Goal: Task Accomplishment & Management: Complete application form

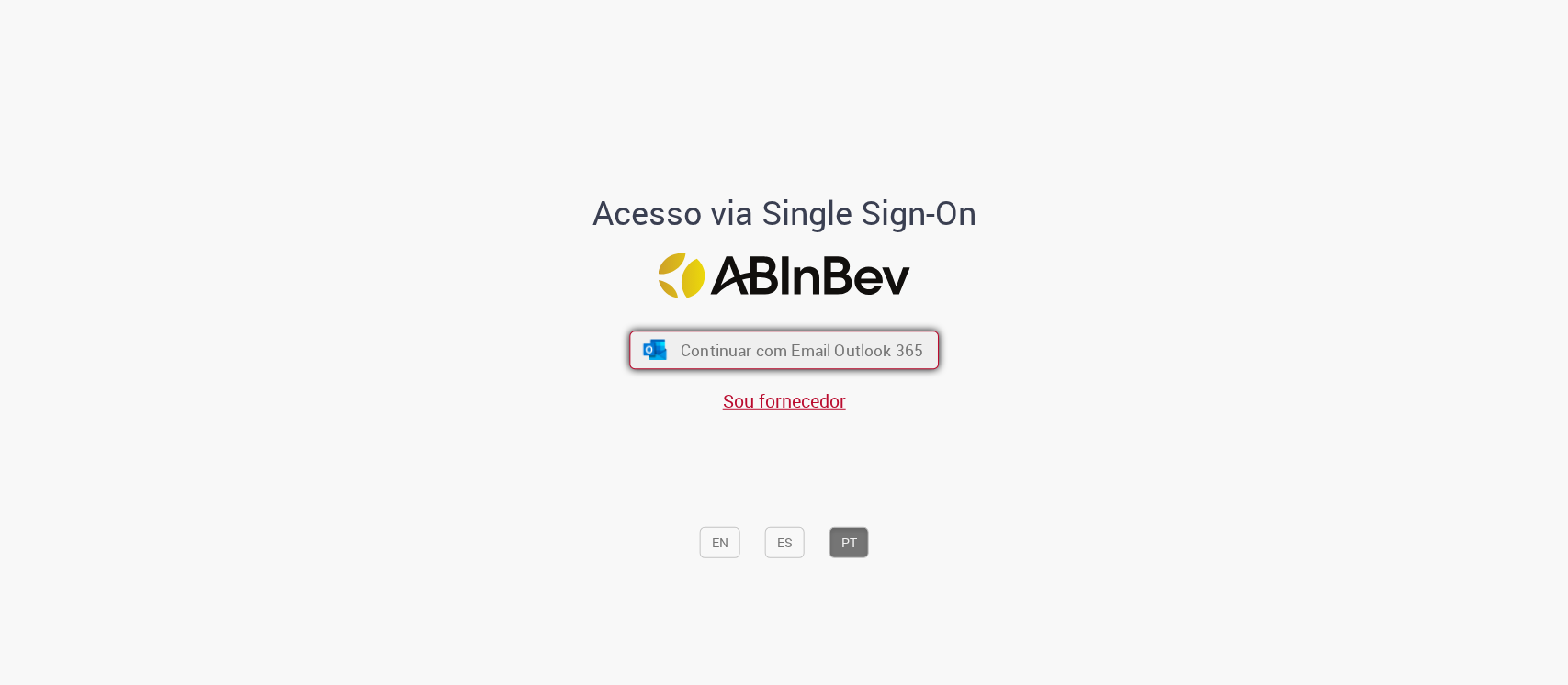
click at [863, 340] on span "Continuar com Email Outlook 365" at bounding box center [801, 349] width 242 height 21
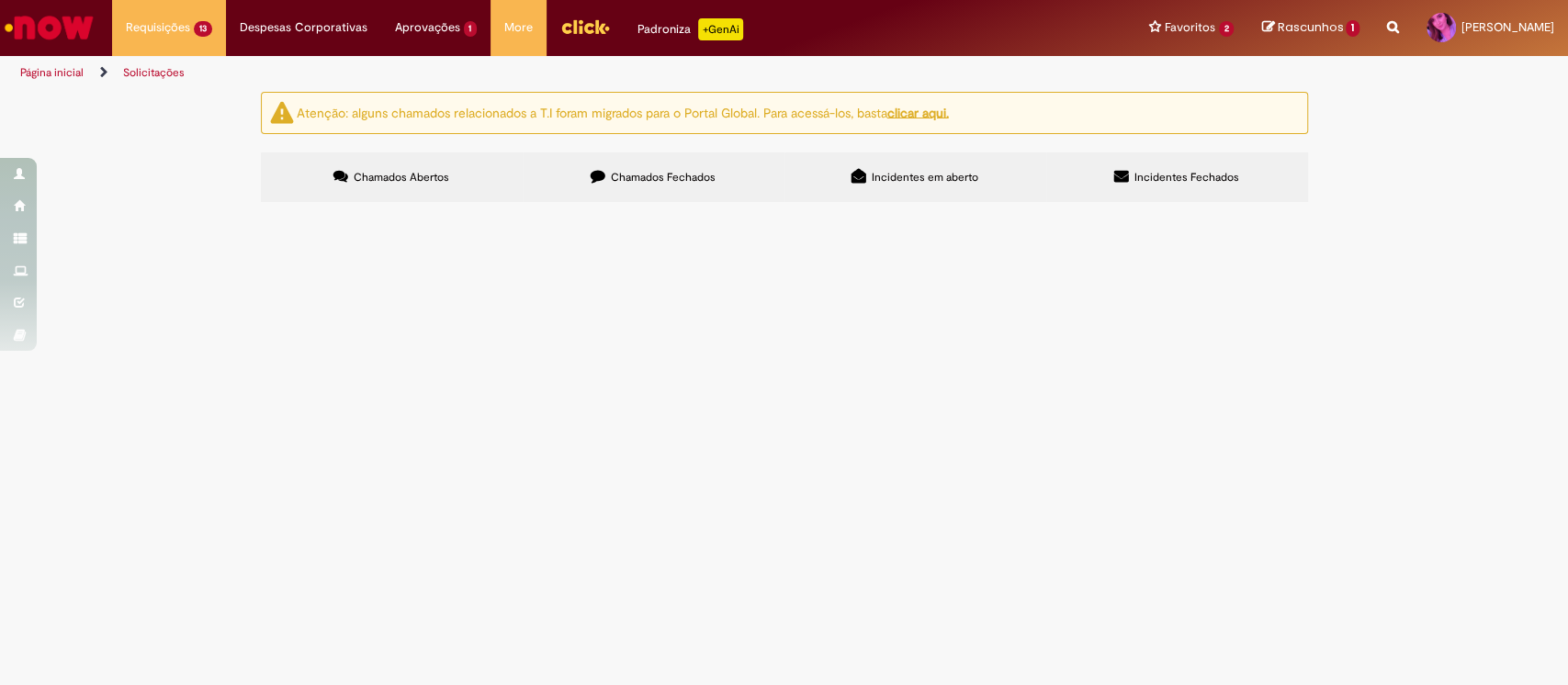
click at [0, 0] on span "Boa tarde! Estou com uma situação de erro de emissão de NF de julho que está ge…" at bounding box center [0, 0] width 0 height 0
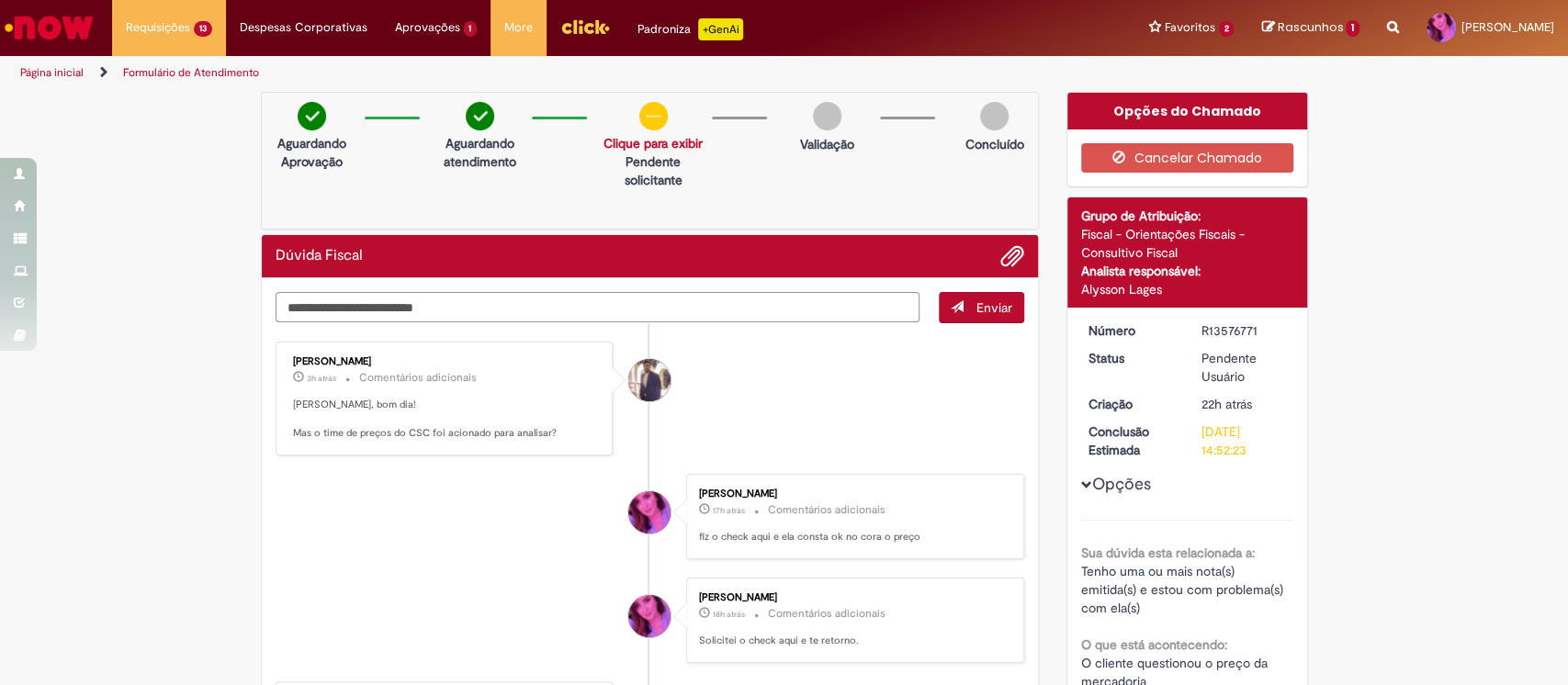
click at [457, 304] on textarea "Digite sua mensagem aqui..." at bounding box center [598, 307] width 645 height 31
type textarea "**********"
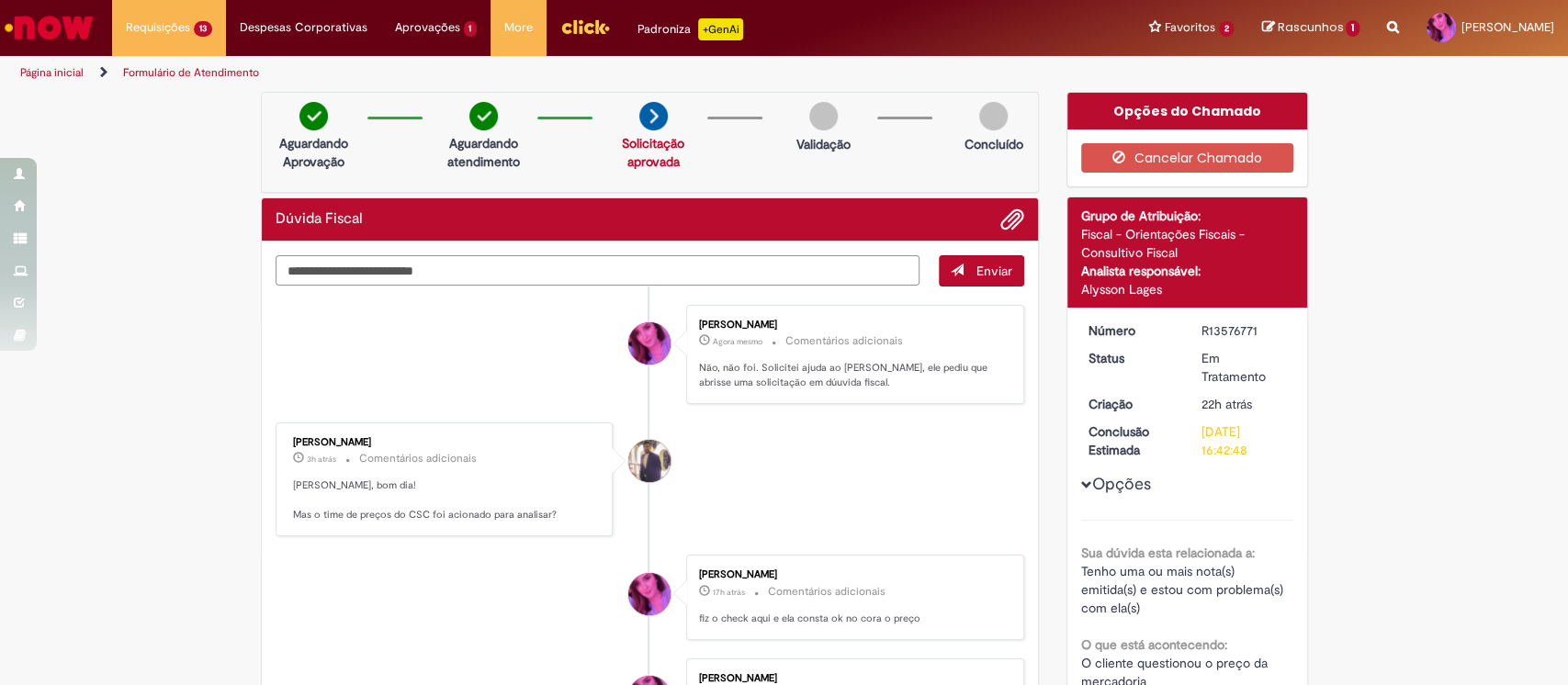
click at [603, 274] on textarea "Digite sua mensagem aqui..." at bounding box center [598, 270] width 645 height 31
click at [1223, 294] on div "Alysson Lages" at bounding box center [1187, 288] width 212 height 19
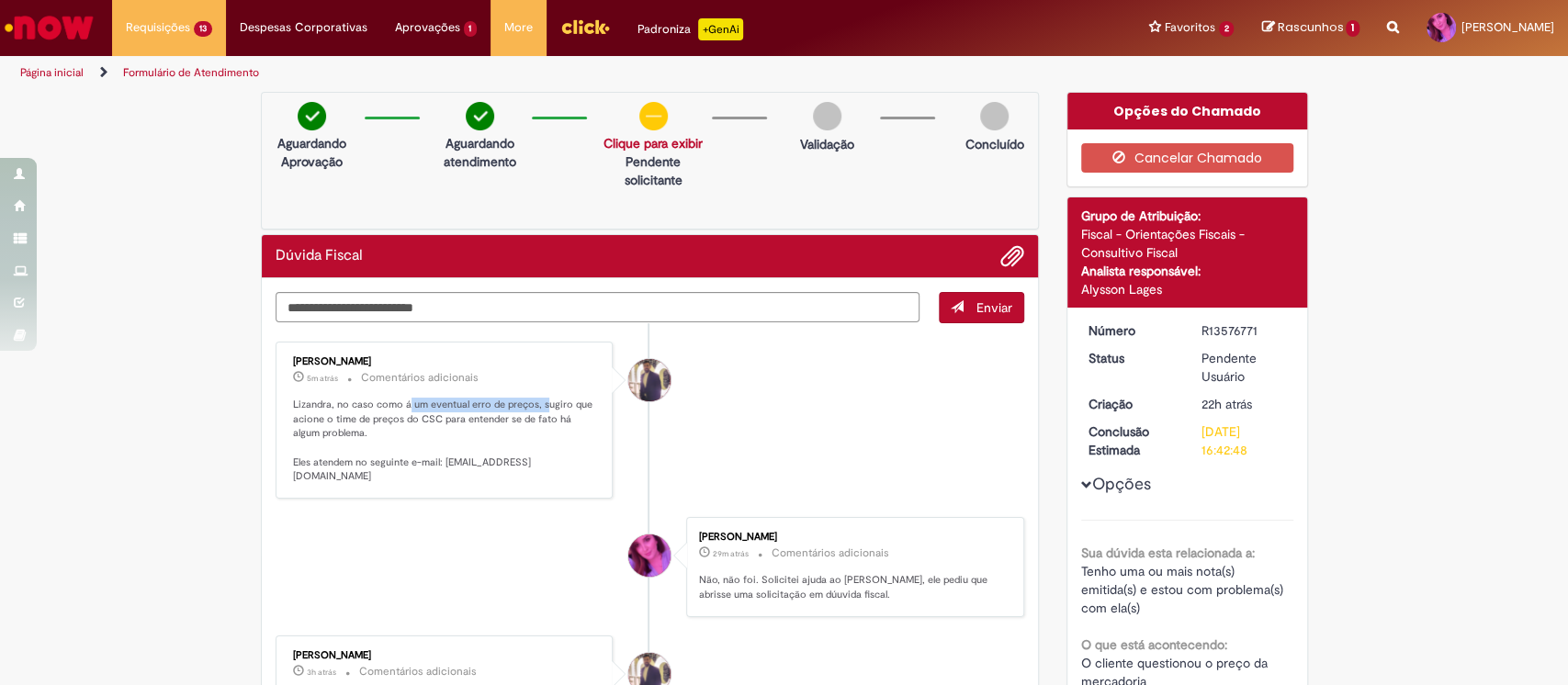
drag, startPoint x: 395, startPoint y: 401, endPoint x: 534, endPoint y: 399, distance: 139.0
click at [534, 399] on p "Lizandra, no caso como á um eventual erro de preços, sugiro que acione o time d…" at bounding box center [445, 440] width 305 height 86
click at [537, 422] on p "Lizandra, no caso como á um eventual erro de preços, sugiro que acione o time d…" at bounding box center [445, 440] width 305 height 86
drag, startPoint x: 330, startPoint y: 415, endPoint x: 568, endPoint y: 428, distance: 238.4
click at [568, 428] on p "Lizandra, no caso como á um eventual erro de preços, sugiro que acione o time d…" at bounding box center [445, 440] width 305 height 86
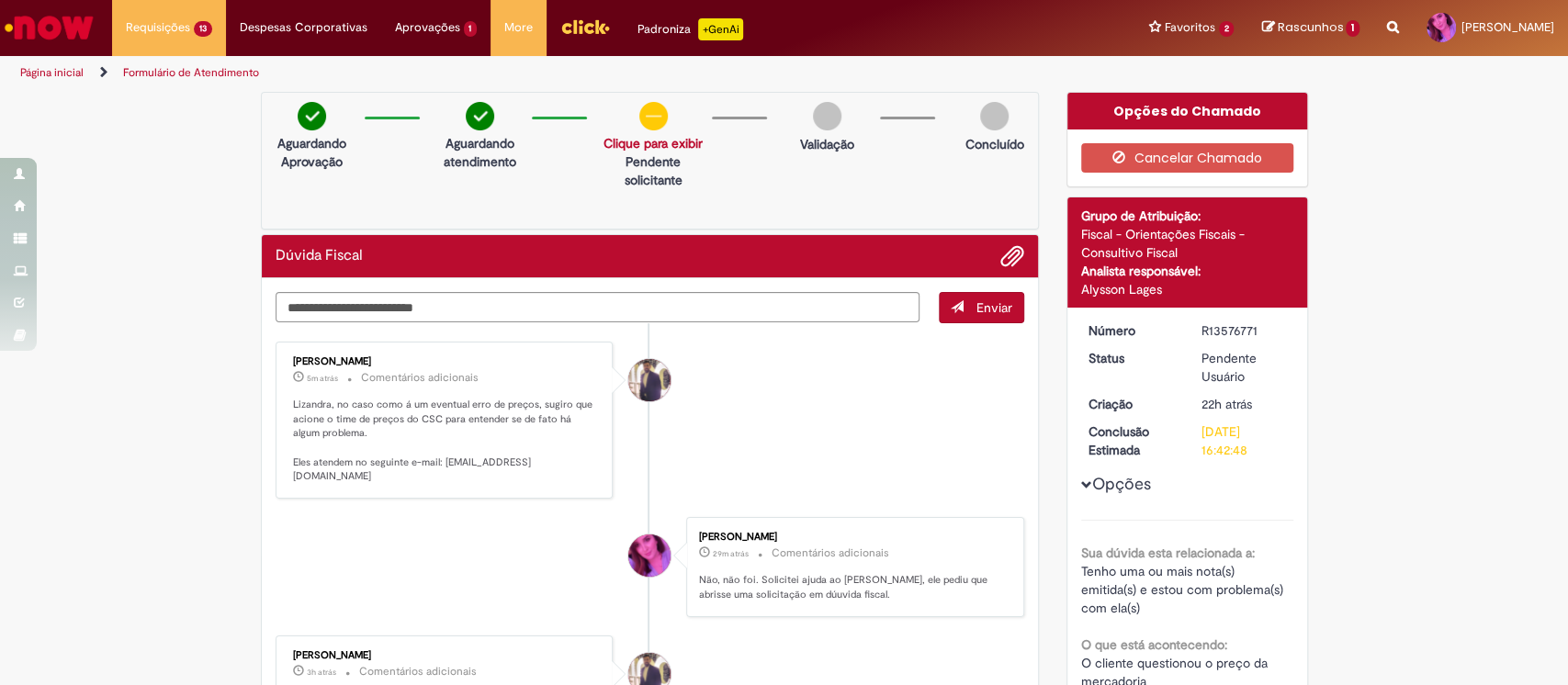
click at [377, 441] on p "Lizandra, no caso como á um eventual erro de preços, sugiro que acione o time d…" at bounding box center [445, 440] width 305 height 86
click at [377, 480] on p "Lizandra, no caso como á um eventual erro de preços, sugiro que acione o time d…" at bounding box center [445, 440] width 305 height 86
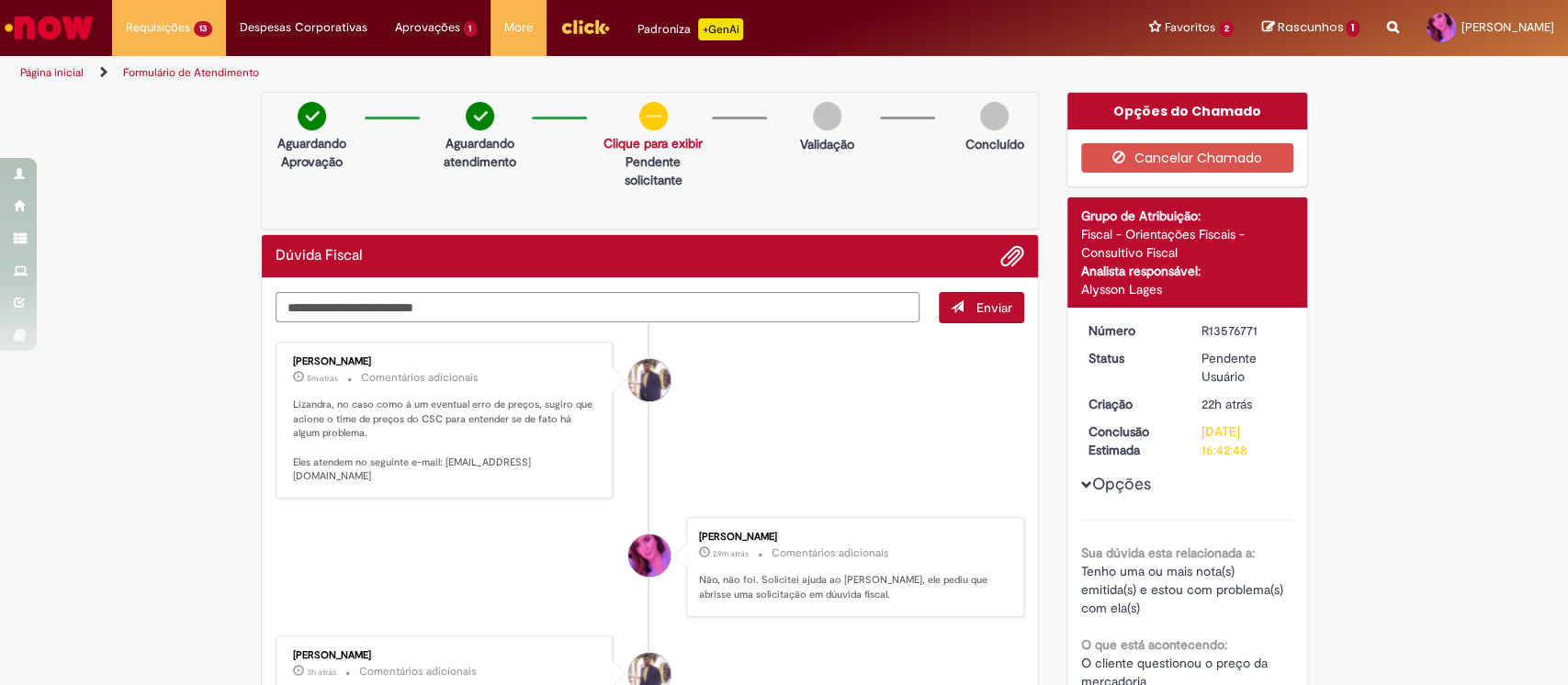
drag, startPoint x: 528, startPoint y: 478, endPoint x: 280, endPoint y: 484, distance: 248.1
click at [281, 484] on div "Gabriel Rodrigues Barao 5m atrás 5 minutos atrás Comentários adicionais Lizandr…" at bounding box center [444, 419] width 327 height 146
copy p "precoslabcsc@AnheuserBuschInBev.onmicrosoft.com"
click at [354, 309] on textarea "Digite sua mensagem aqui..." at bounding box center [598, 307] width 645 height 31
type textarea "**********"
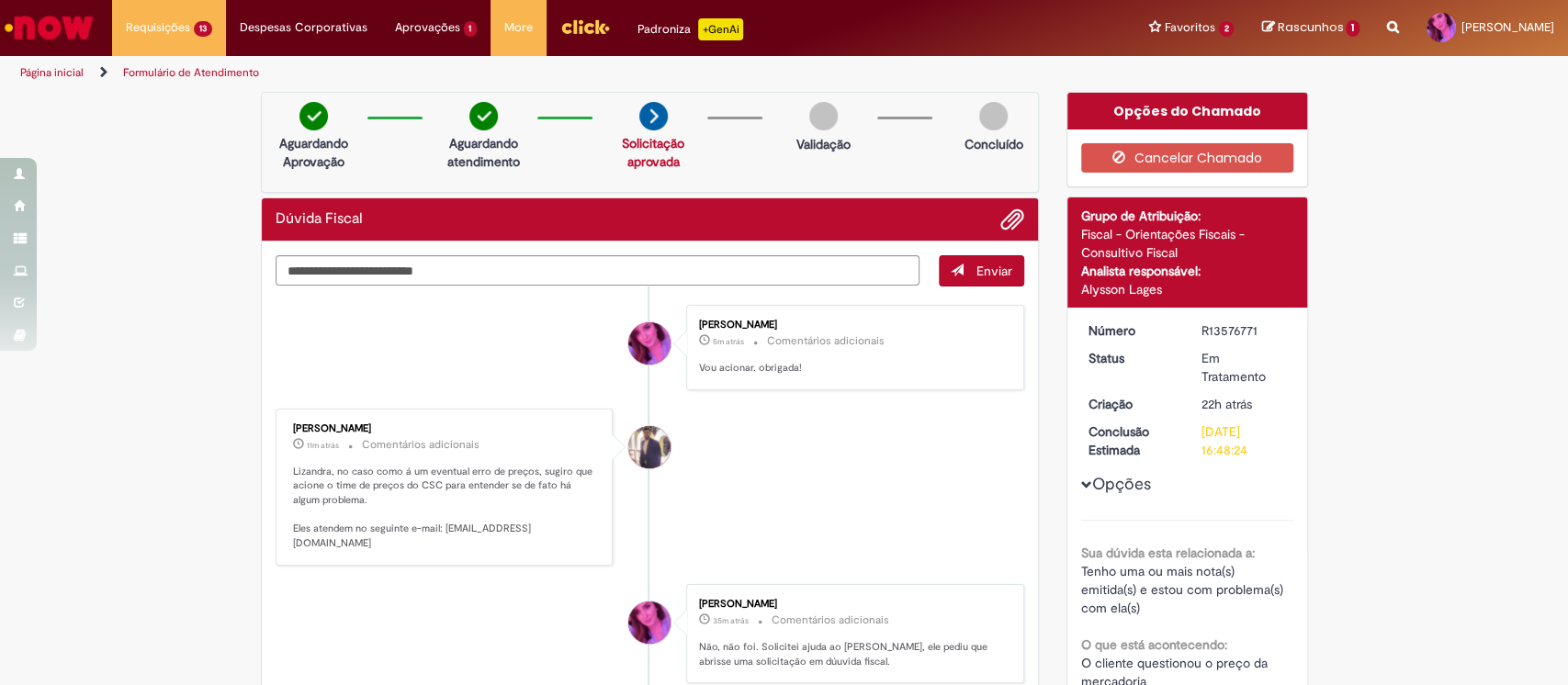
click at [1214, 329] on div "R13576771" at bounding box center [1244, 330] width 85 height 19
copy div "R13576771"
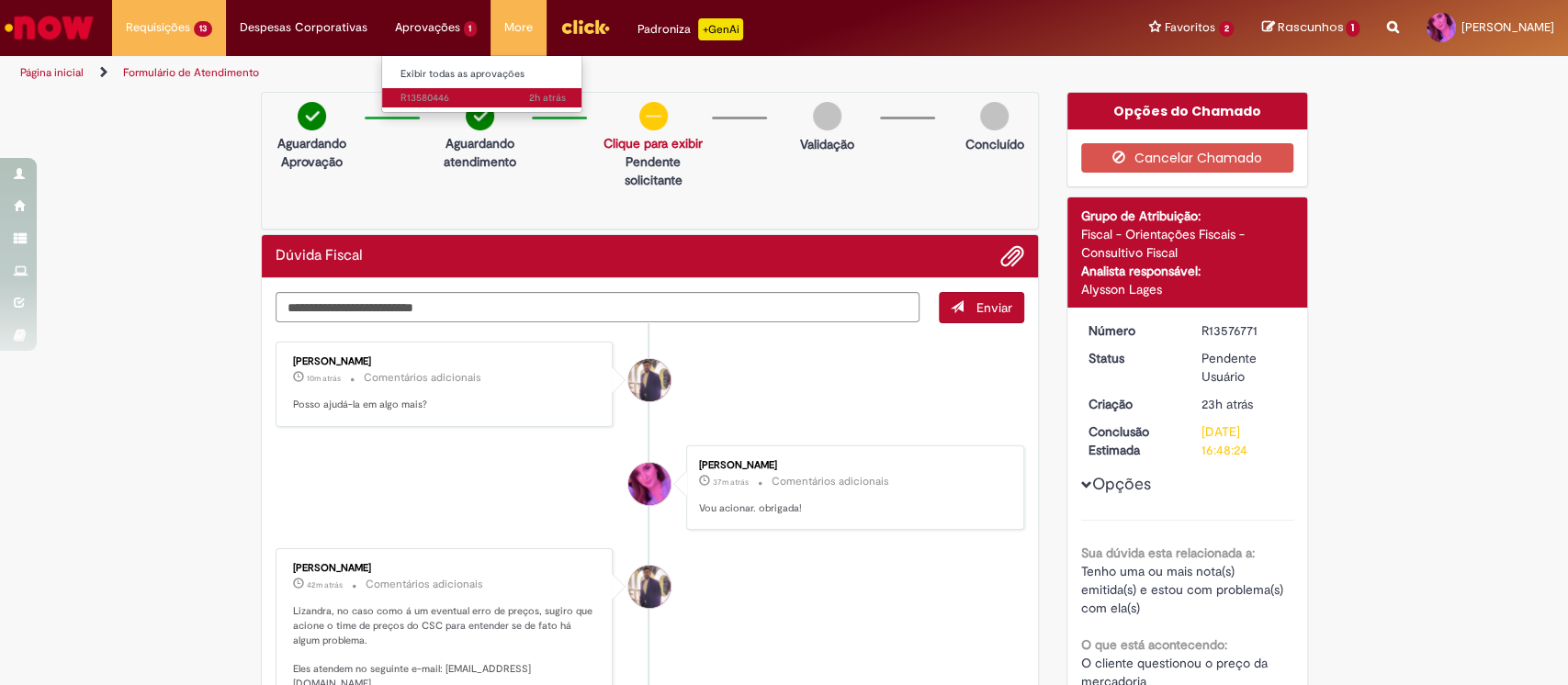
click at [422, 91] on span "2h atrás 2 horas atrás R13580446" at bounding box center [483, 98] width 166 height 15
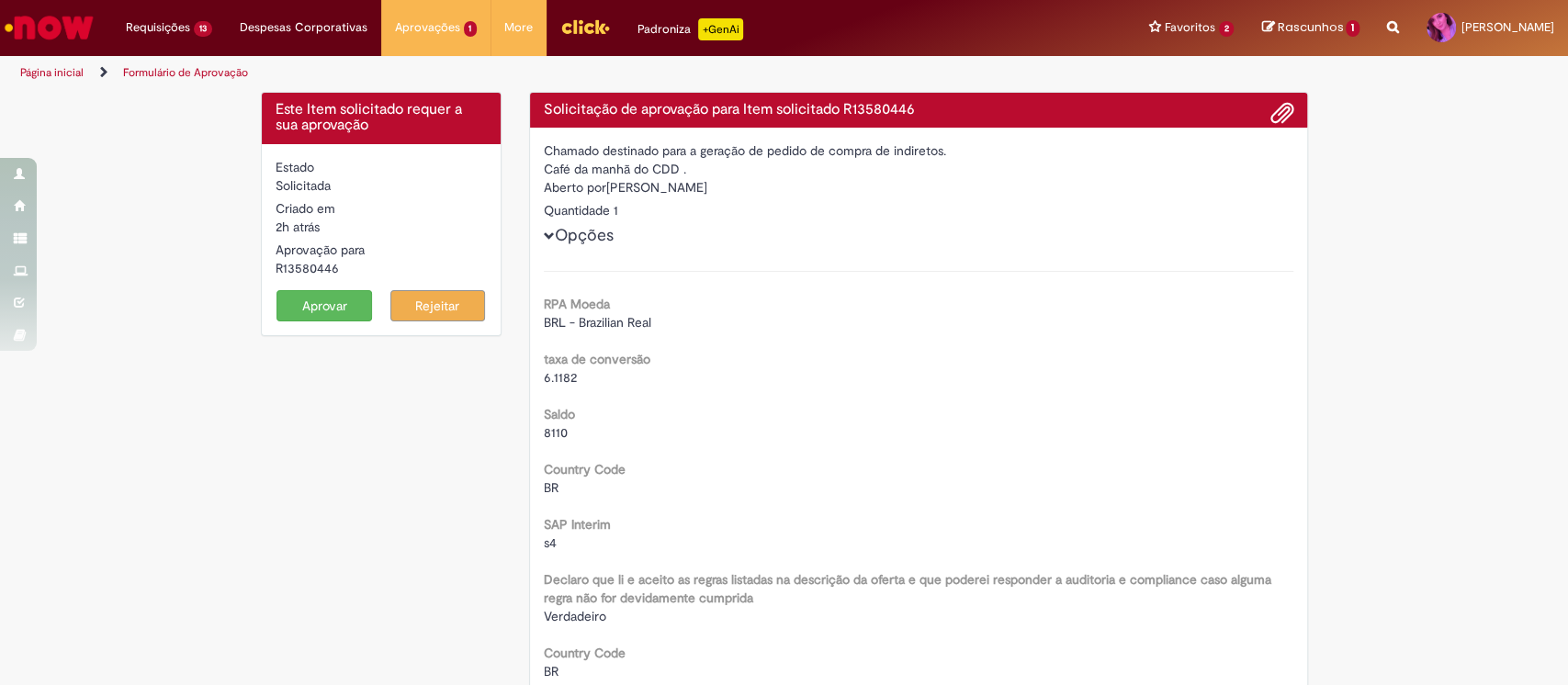
click at [311, 305] on button "Aprovar" at bounding box center [324, 305] width 95 height 31
